Goal: Task Accomplishment & Management: Complete application form

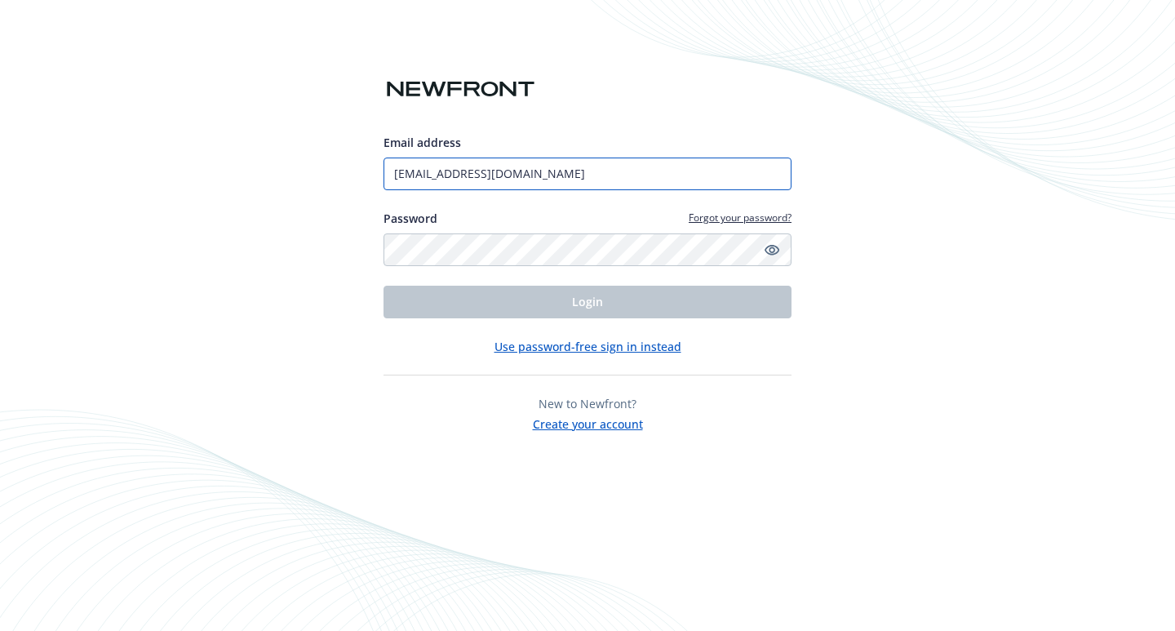
type input "[EMAIL_ADDRESS][DOMAIN_NAME]"
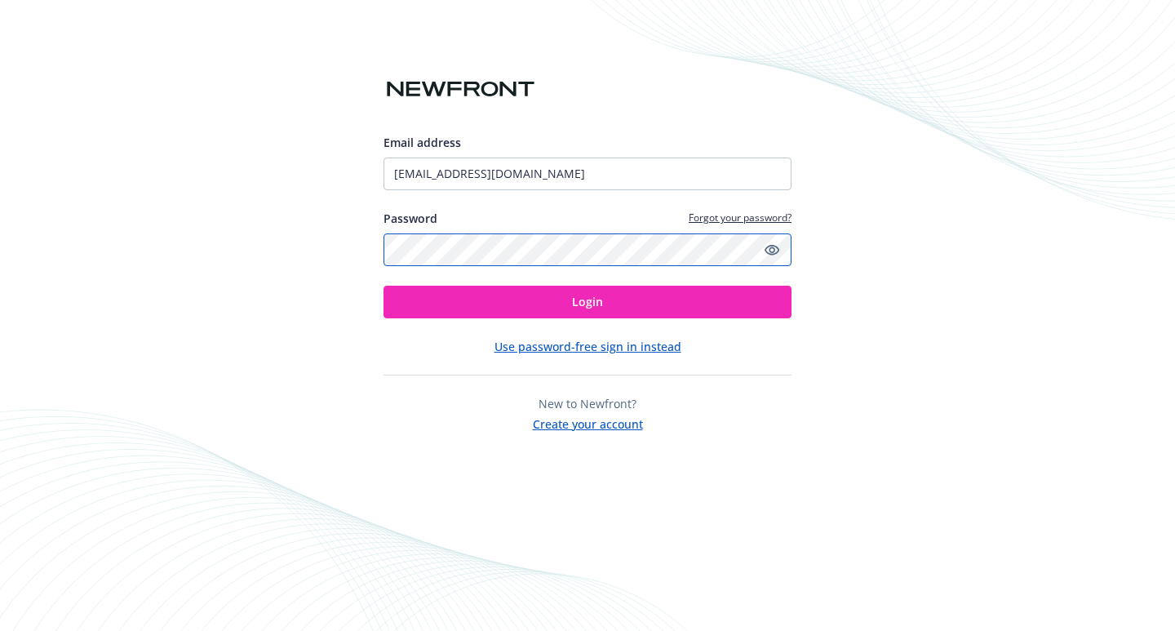
click at [587, 301] on button "Login" at bounding box center [587, 302] width 408 height 33
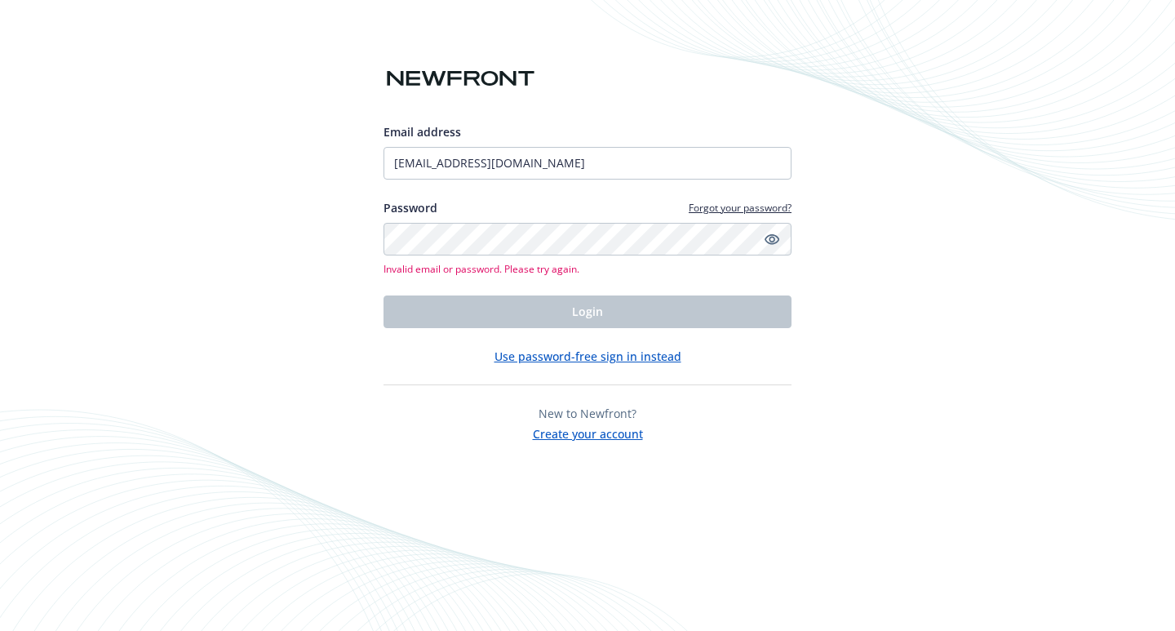
click at [575, 428] on button "Create your account" at bounding box center [588, 432] width 110 height 20
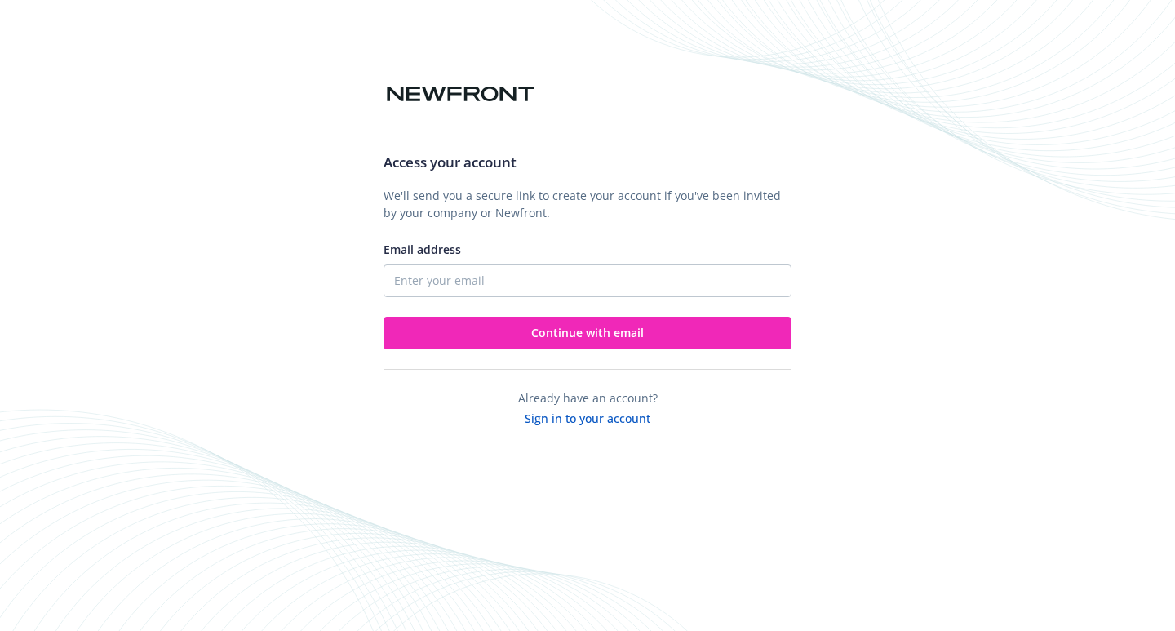
click at [449, 257] on div "Email address" at bounding box center [422, 249] width 78 height 17
click at [449, 264] on input "Email address" at bounding box center [587, 280] width 408 height 33
click at [449, 267] on input "Email address" at bounding box center [587, 280] width 408 height 33
type input "[EMAIL_ADDRESS][DOMAIN_NAME]"
click at [509, 315] on div "Access your account We'll send you a secure link to create your account if you'…" at bounding box center [587, 244] width 408 height 210
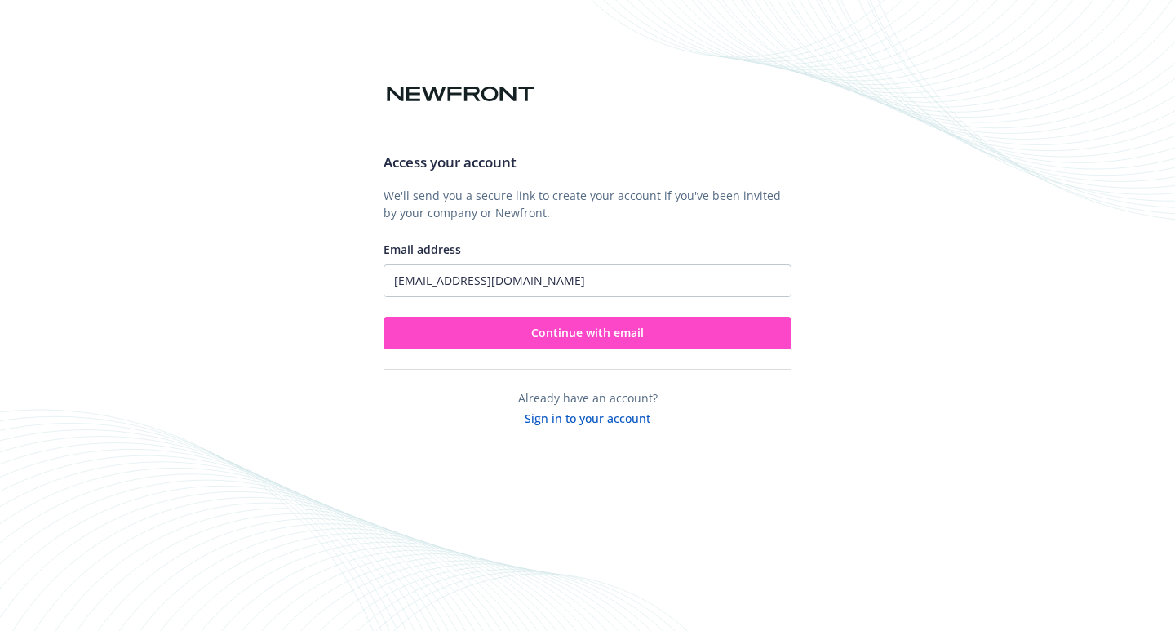
click at [515, 335] on button "Continue with email" at bounding box center [587, 333] width 408 height 33
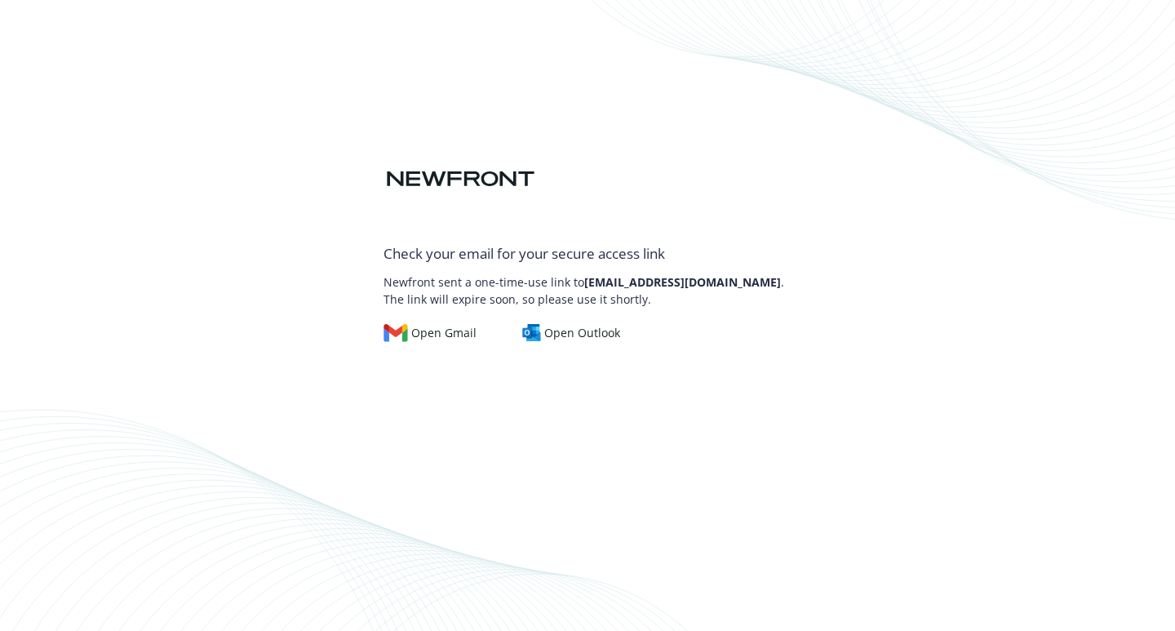
click at [669, 281] on b "[EMAIL_ADDRESS][DOMAIN_NAME]" at bounding box center [682, 282] width 197 height 16
click at [445, 334] on div "Open Gmail" at bounding box center [429, 333] width 93 height 18
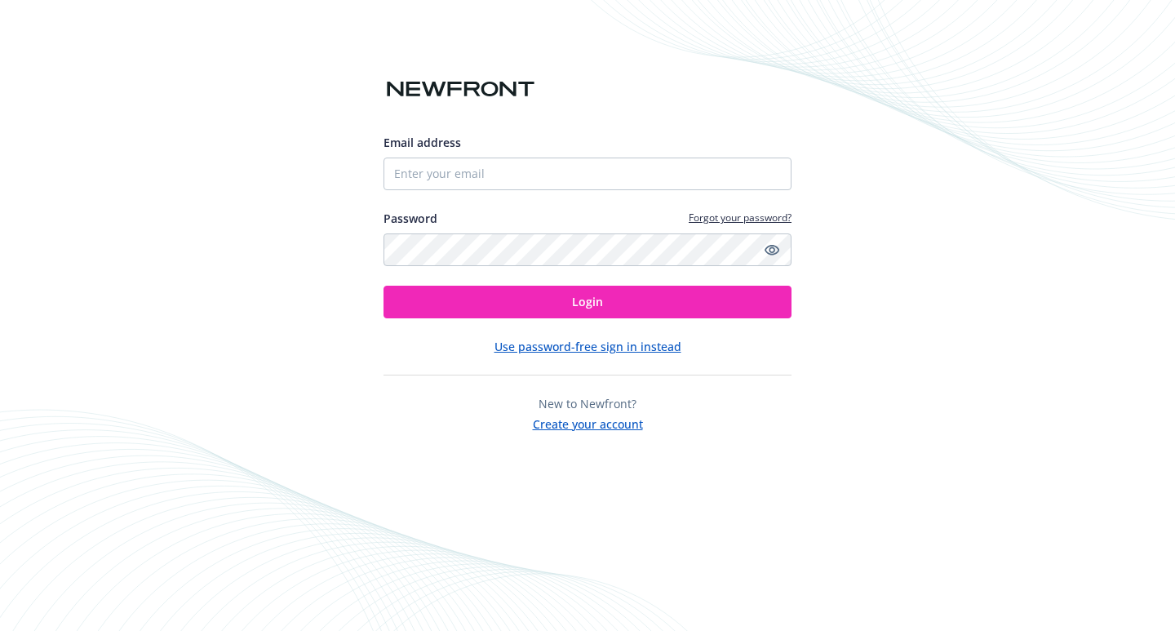
click at [610, 430] on button "Create your account" at bounding box center [588, 422] width 110 height 20
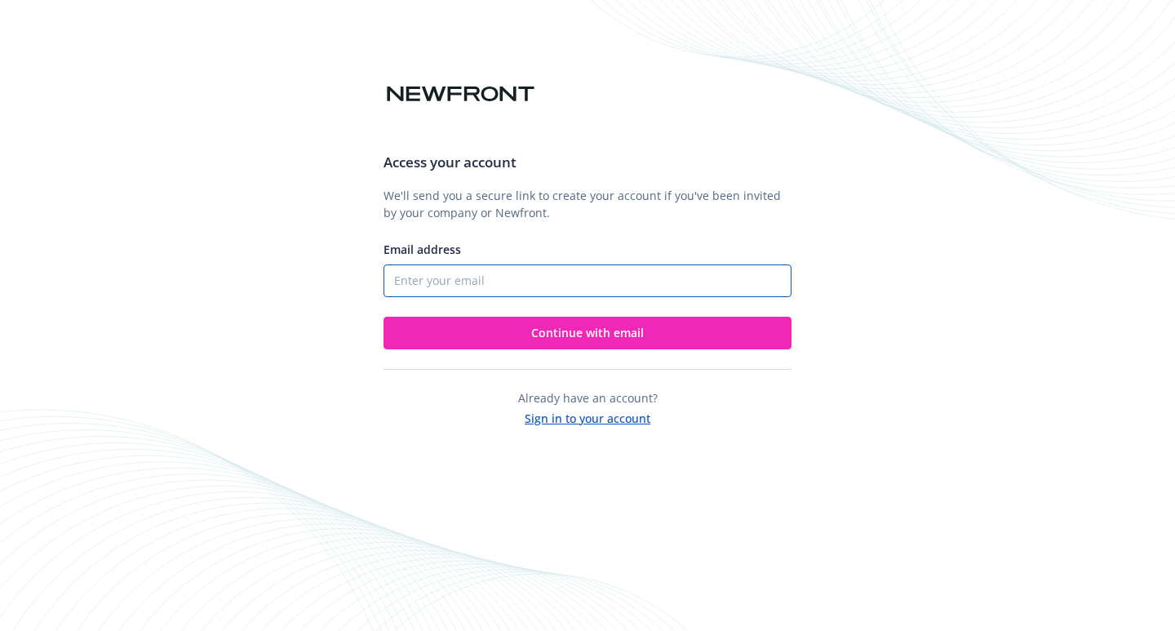
click at [450, 278] on input "Email address" at bounding box center [587, 280] width 408 height 33
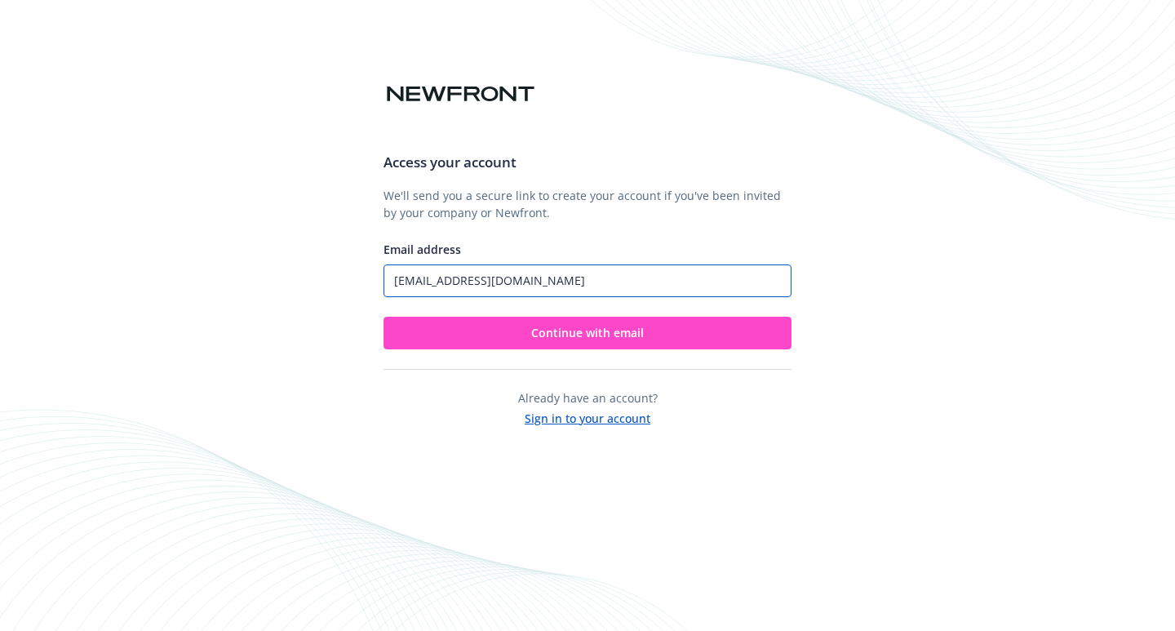
type input "[EMAIL_ADDRESS][DOMAIN_NAME]"
click at [569, 343] on button "Continue with email" at bounding box center [587, 333] width 408 height 33
